Goal: Task Accomplishment & Management: Complete application form

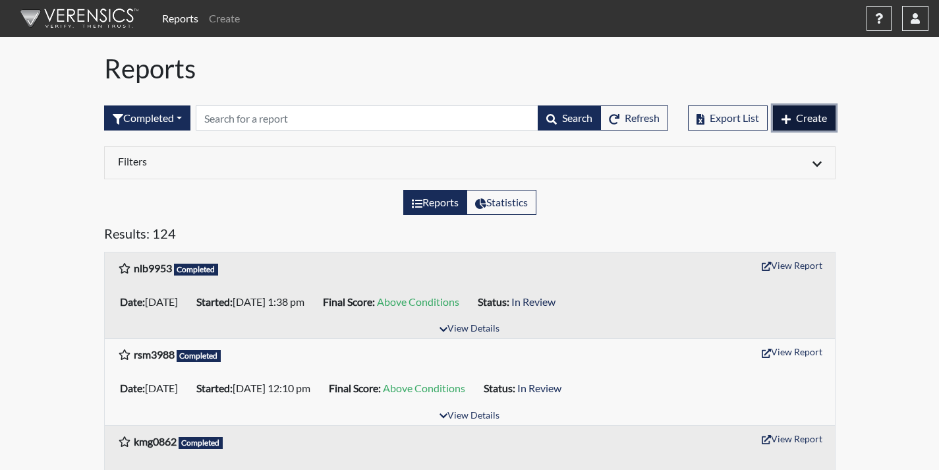
click at [824, 123] on span "Create" at bounding box center [811, 117] width 31 height 13
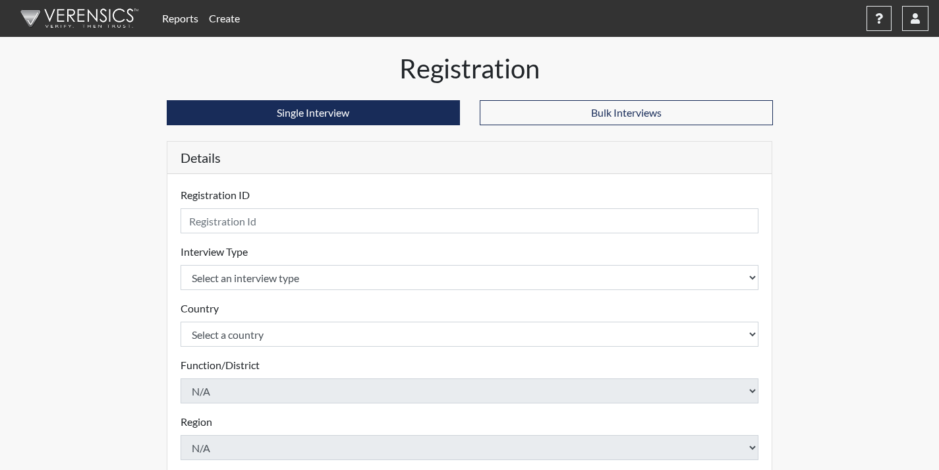
click at [267, 208] on div "Registration ID Please provide a registration ID." at bounding box center [470, 210] width 579 height 46
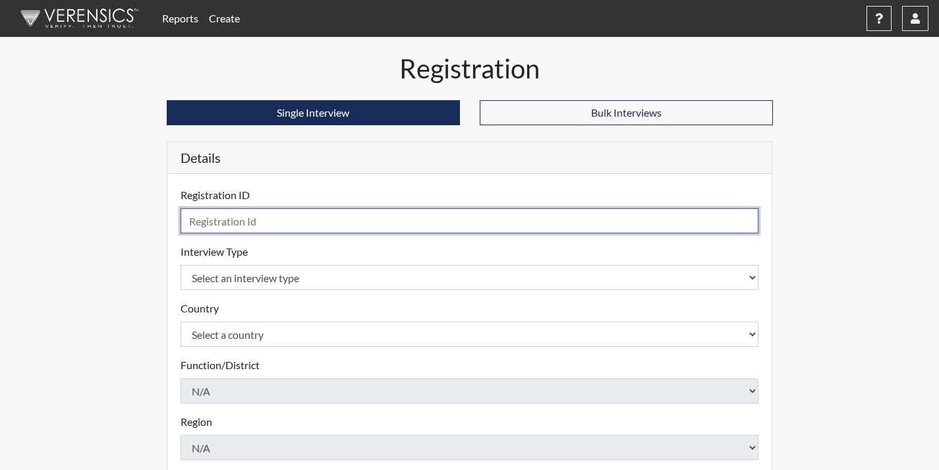
click at [262, 225] on input "text" at bounding box center [470, 220] width 579 height 25
type input "csh7020"
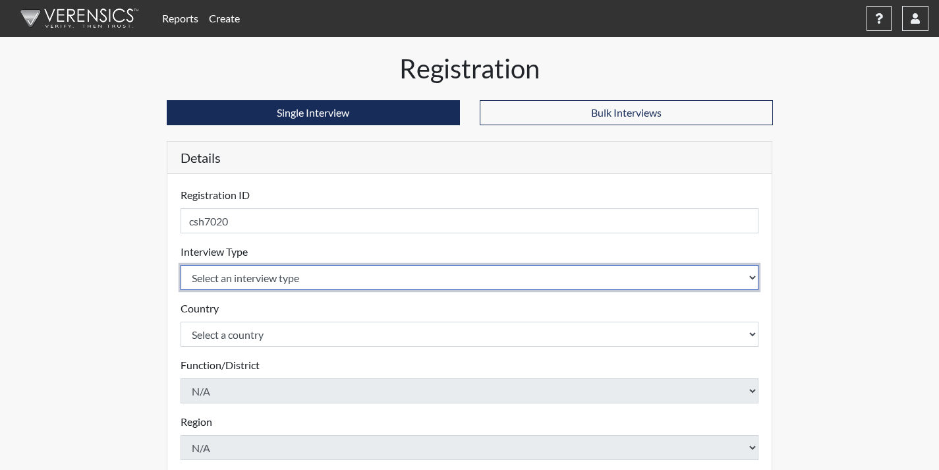
click at [261, 277] on select "Select an interview type" at bounding box center [470, 277] width 579 height 25
click at [279, 281] on select "Select an interview type" at bounding box center [470, 277] width 579 height 25
click at [314, 279] on select "Select an interview type" at bounding box center [470, 277] width 579 height 25
click at [753, 279] on select "Select an interview type" at bounding box center [470, 277] width 579 height 25
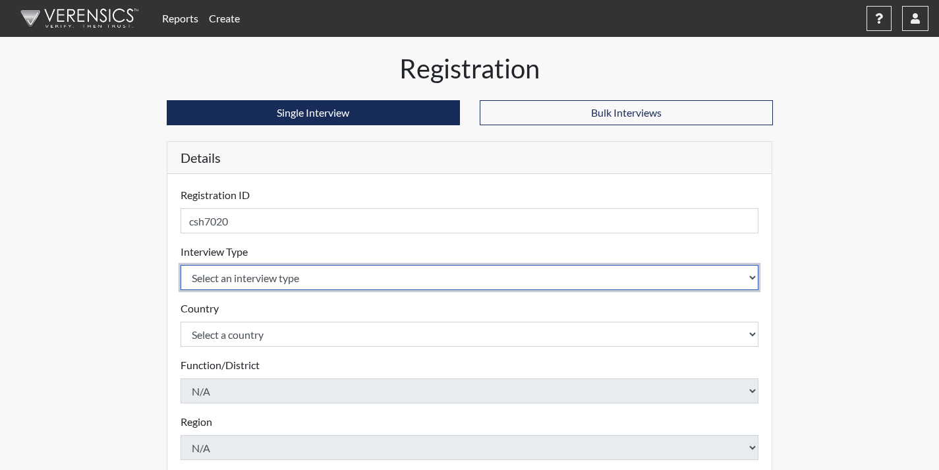
click at [753, 279] on select "Select an interview type" at bounding box center [470, 277] width 579 height 25
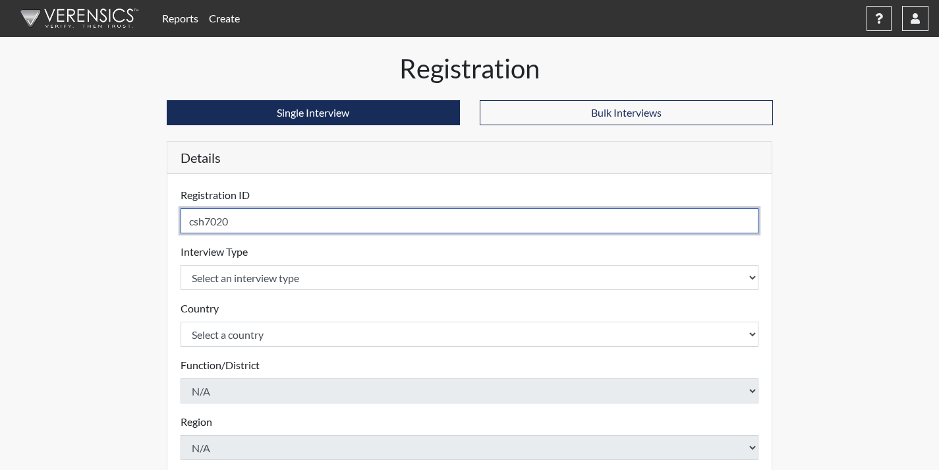
drag, startPoint x: 294, startPoint y: 228, endPoint x: 142, endPoint y: 227, distance: 151.6
click at [142, 227] on div "Registration Single Interview Bulk Interviews Details Registration ID csh7020 P…" at bounding box center [469, 397] width 751 height 689
click at [335, 215] on input "text" at bounding box center [470, 220] width 579 height 25
paste input "csh7020"
type input "csh7020"
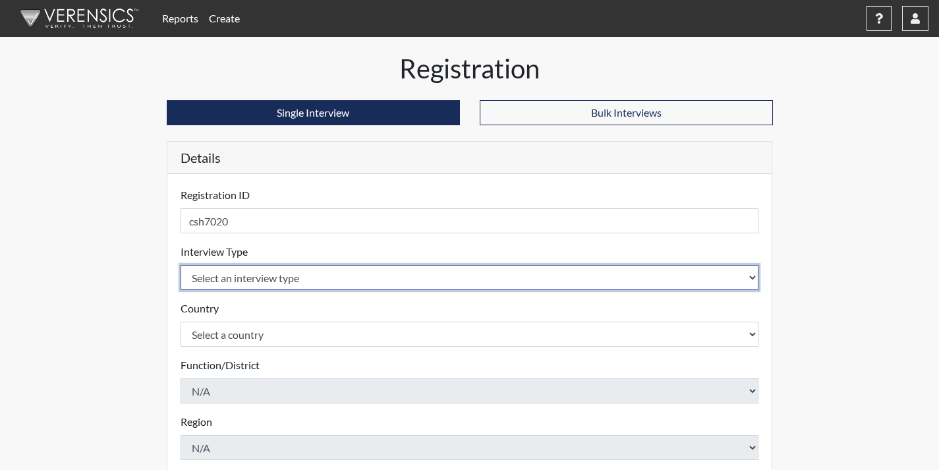
click at [340, 279] on select "Select an interview type Corrections Pre-Employment" at bounding box center [470, 277] width 579 height 25
select select "ff733e93-e1bf-11ea-9c9f-0eff0cf7eb8f"
click at [181, 265] on select "Select an interview type Corrections Pre-Employment" at bounding box center [470, 277] width 579 height 25
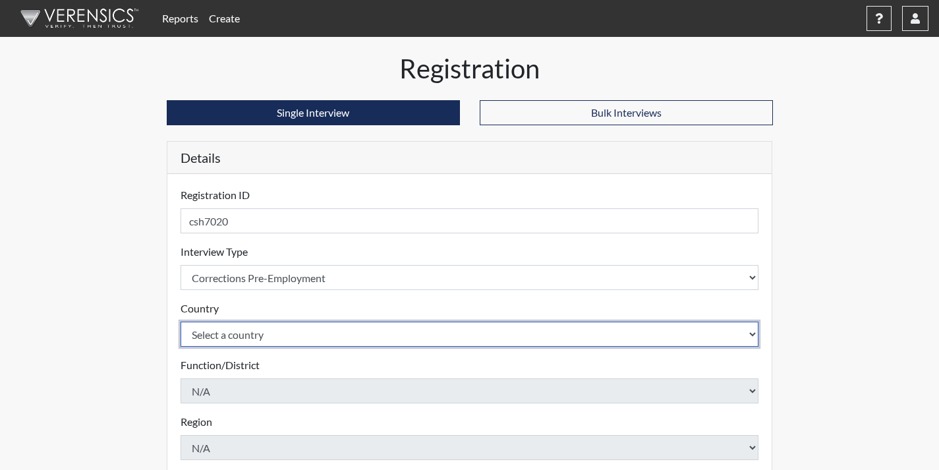
click at [326, 330] on select "Select a country United States Mexico" at bounding box center [470, 334] width 579 height 25
select select "united-states-of-america"
click at [181, 322] on select "Select a country United States Mexico" at bounding box center [470, 334] width 579 height 25
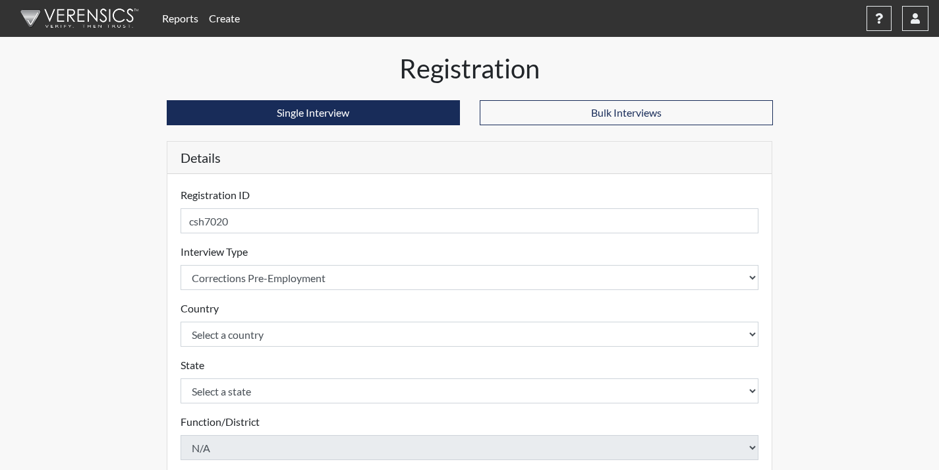
click at [303, 376] on div "State Select a state Alabama Alaska Arizona Arkansas California Colorado Connec…" at bounding box center [470, 380] width 579 height 46
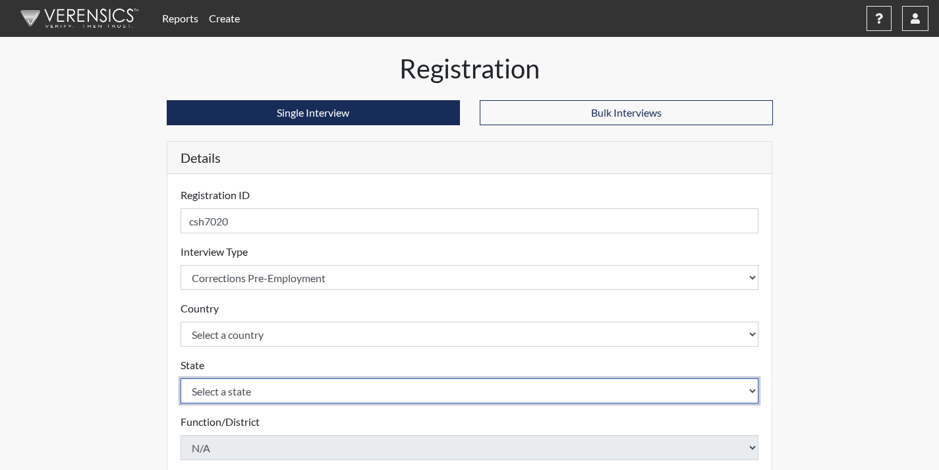
click at [302, 388] on select "Select a state Alabama Alaska Arizona Arkansas California Colorado Connecticut …" at bounding box center [470, 390] width 579 height 25
select select "GA"
click at [181, 378] on select "Select a state Alabama Alaska Arizona Arkansas California Colorado Connecticut …" at bounding box center [470, 390] width 579 height 25
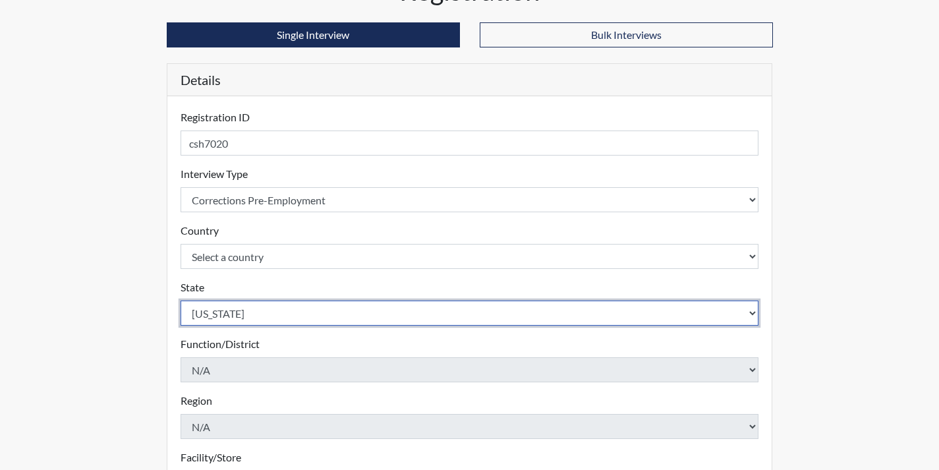
scroll to position [264, 0]
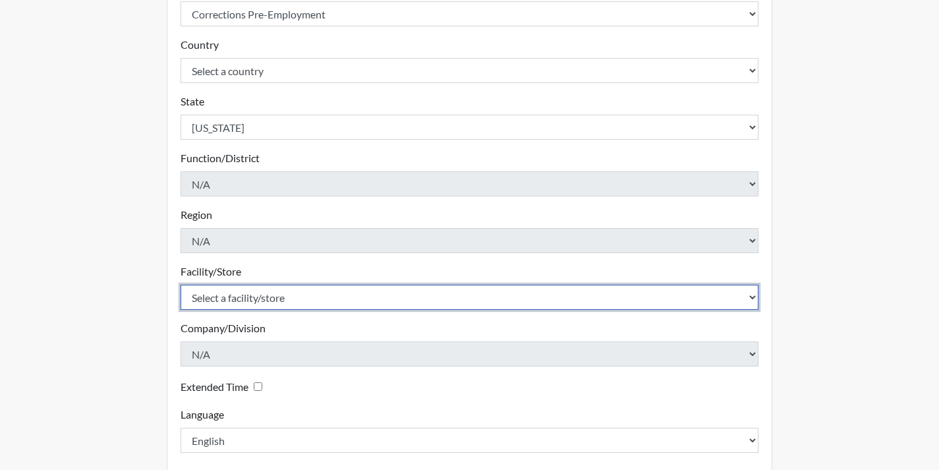
click at [297, 305] on select "Select a facility/store Coastal SP" at bounding box center [470, 297] width 579 height 25
select select "1ca32380-6dc3-48c7-adf5-9eb7d7284c70"
click at [181, 285] on select "Select a facility/store Coastal SP" at bounding box center [470, 297] width 579 height 25
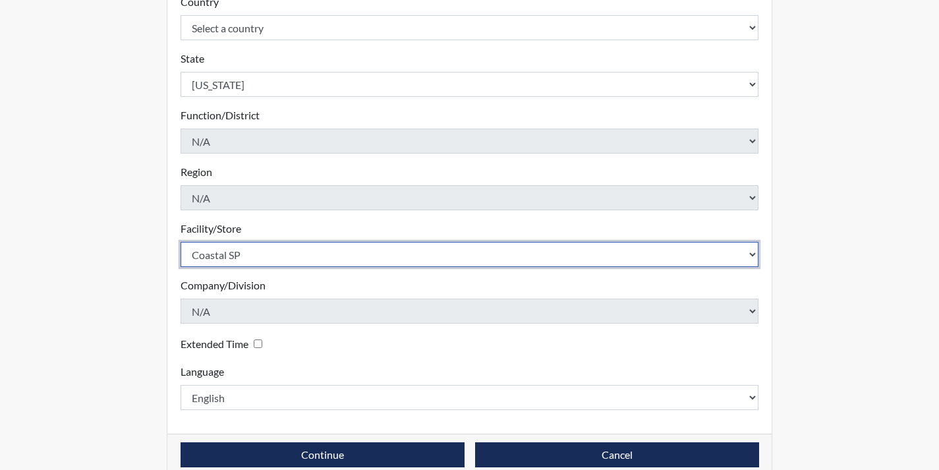
scroll to position [328, 0]
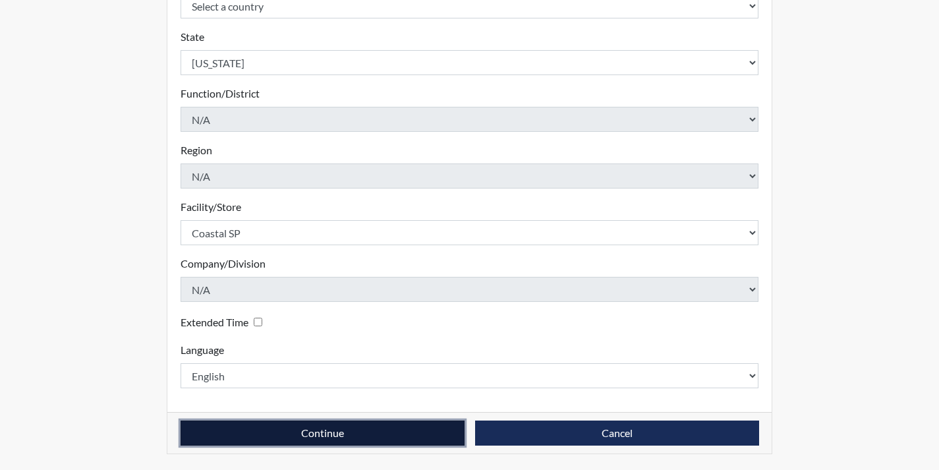
click at [322, 427] on button "Continue" at bounding box center [323, 433] width 284 height 25
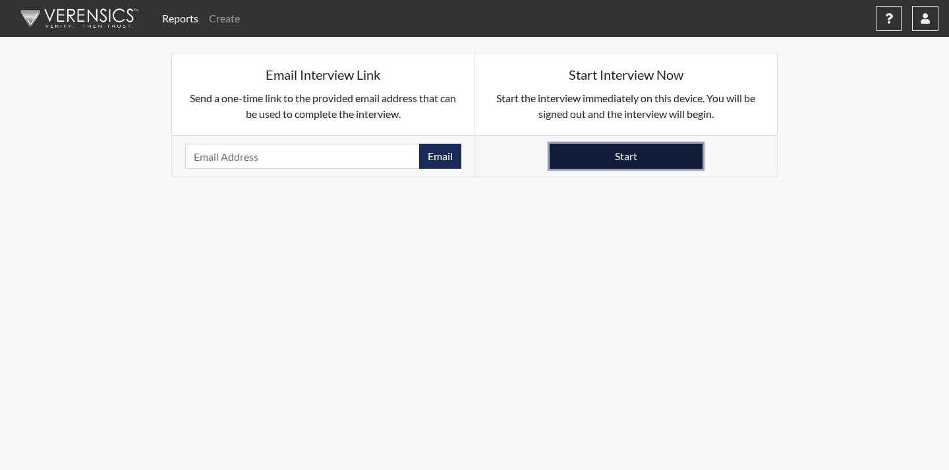
click at [651, 152] on button "Start" at bounding box center [626, 156] width 153 height 25
